Goal: Information Seeking & Learning: Find specific fact

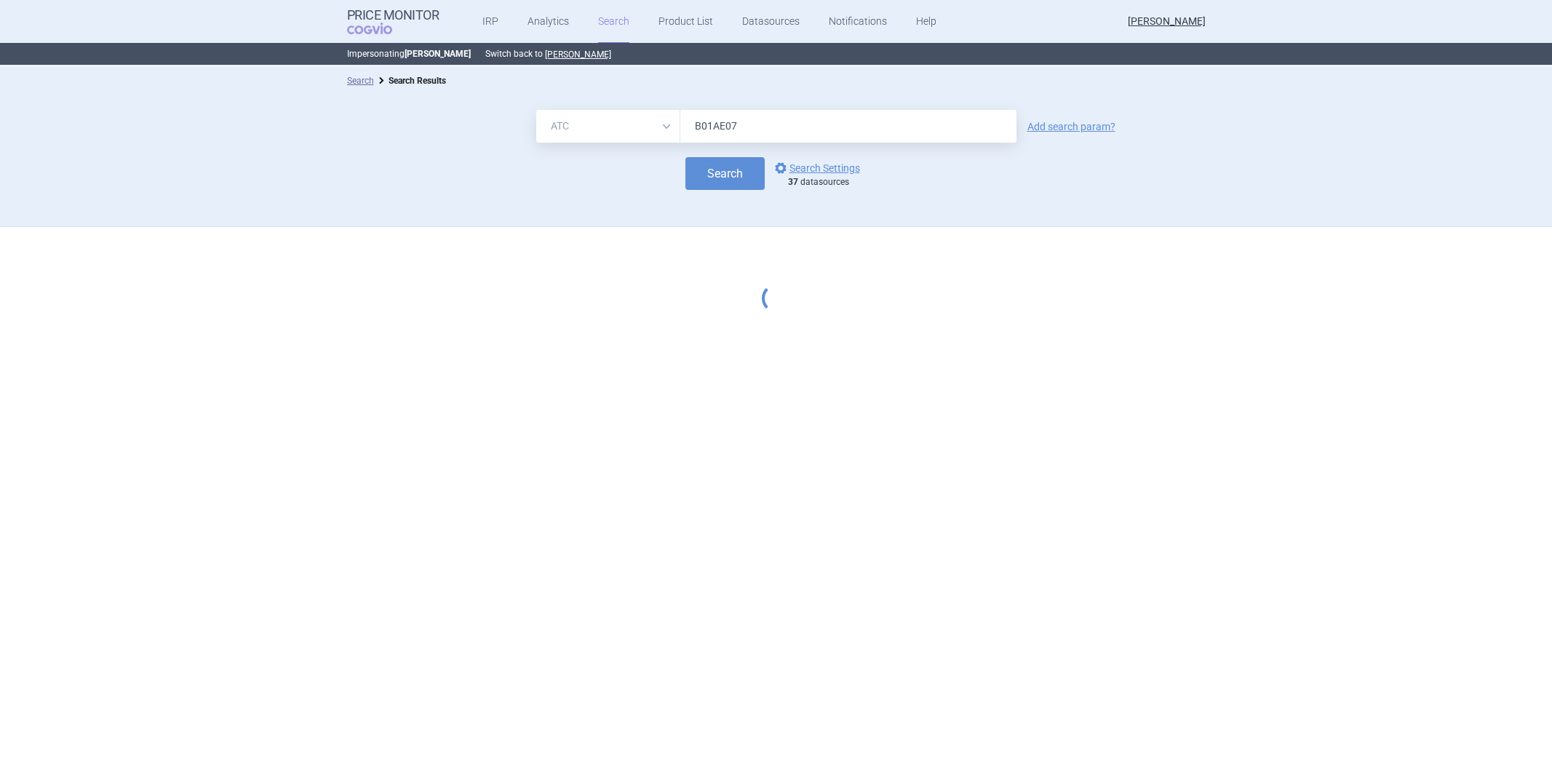
select select "atc"
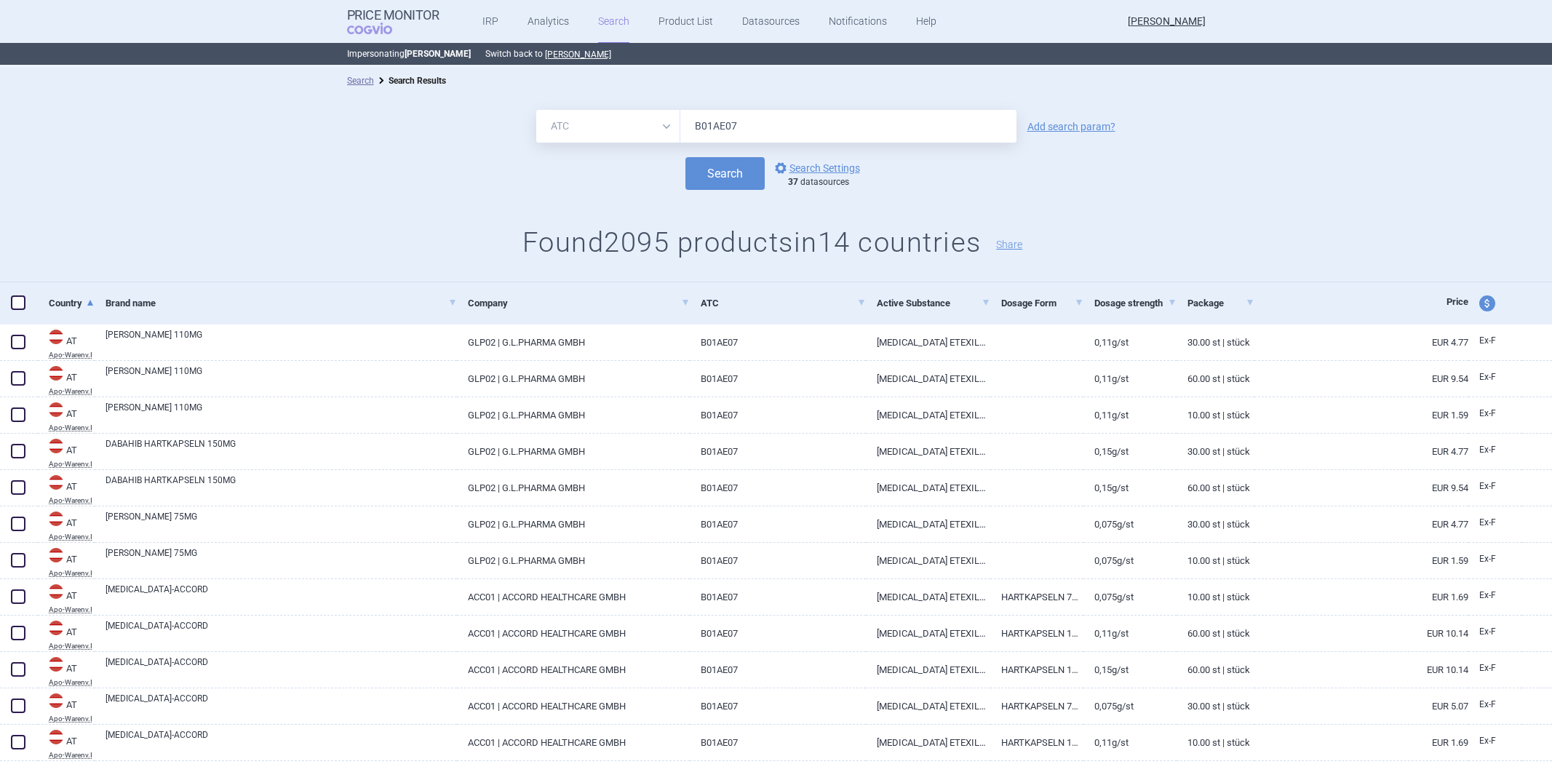
select select "atc"
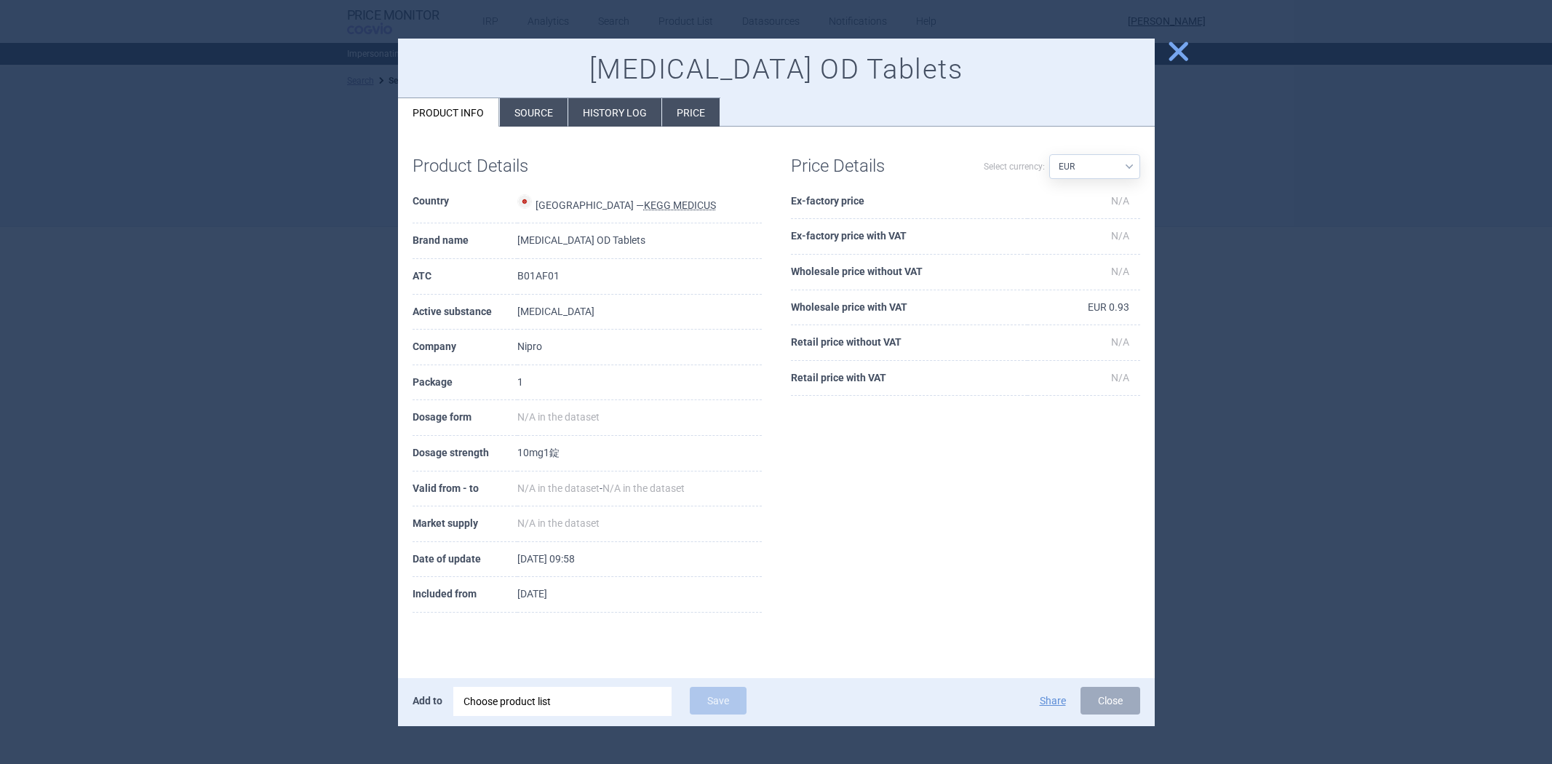
select select "atc"
select select "EUR"
